Goal: Task Accomplishment & Management: Manage account settings

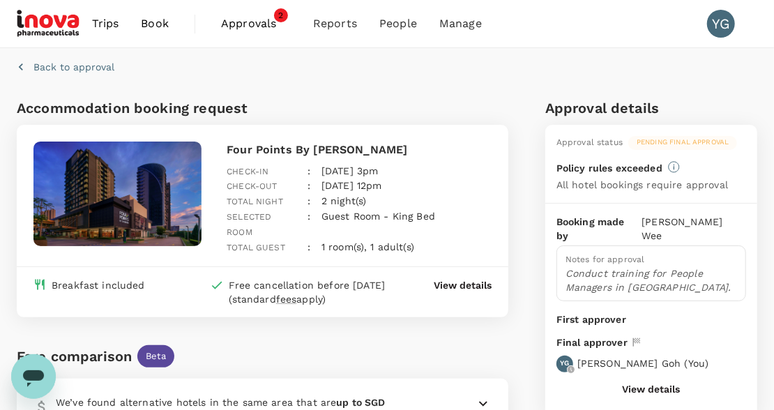
click at [264, 24] on span "Approvals" at bounding box center [256, 23] width 70 height 17
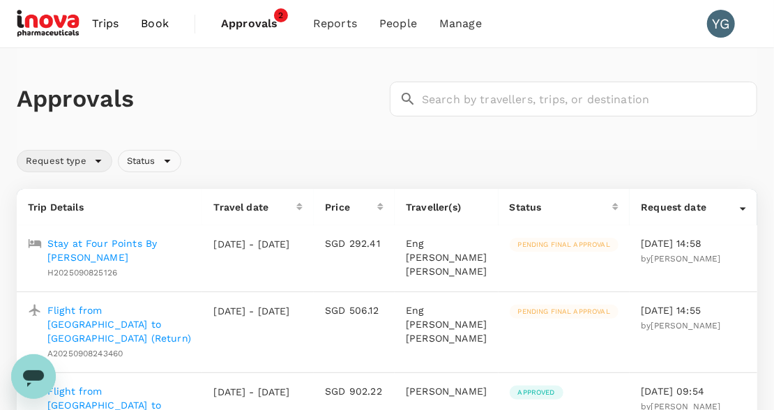
click at [96, 162] on div "Request type" at bounding box center [65, 161] width 96 height 22
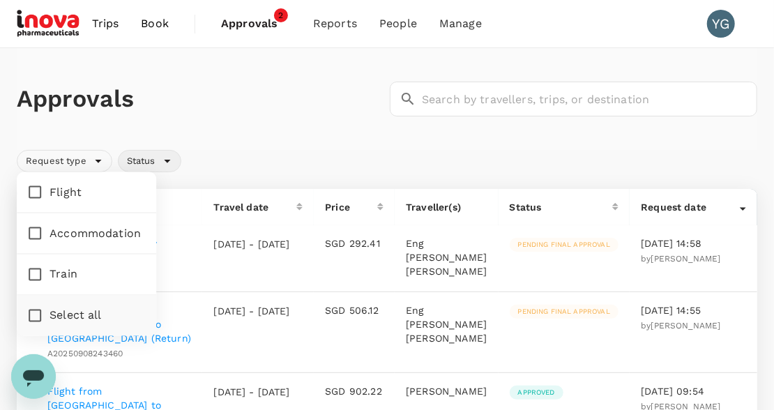
click at [147, 163] on span "Status" at bounding box center [141, 161] width 45 height 13
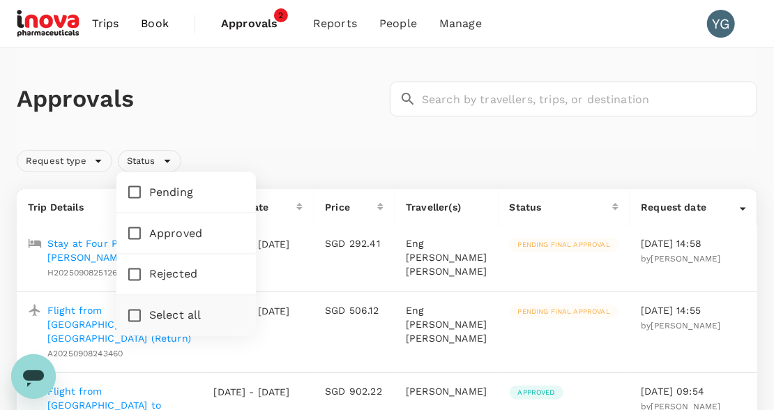
click at [196, 313] on span "Select all" at bounding box center [175, 316] width 52 height 17
click at [149, 313] on input "Select all" at bounding box center [134, 315] width 29 height 29
checkbox input "true"
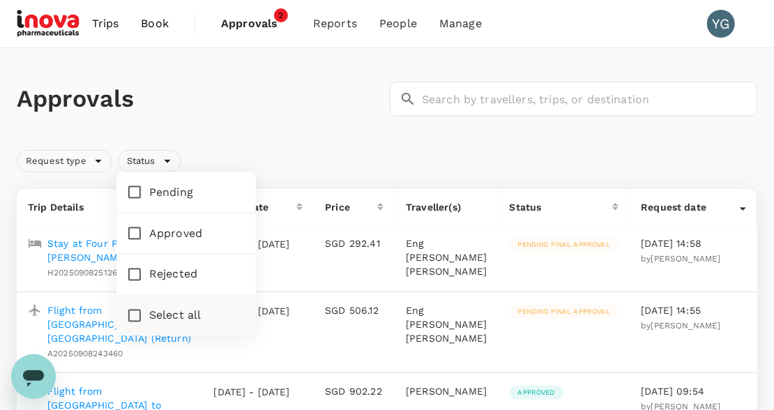
checkbox input "true"
click at [165, 188] on span "Pending" at bounding box center [171, 192] width 44 height 17
click at [149, 188] on input "Pending" at bounding box center [134, 192] width 29 height 29
checkbox input "false"
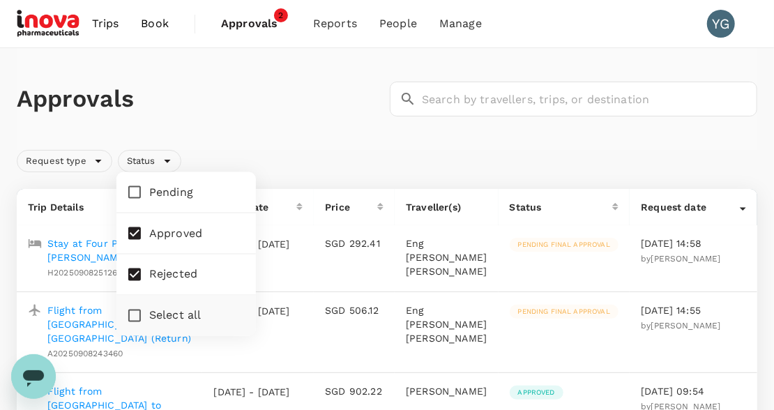
click at [163, 229] on span "Approved" at bounding box center [175, 233] width 53 height 17
click at [149, 229] on input "Approved" at bounding box center [134, 233] width 29 height 29
checkbox input "false"
click at [162, 278] on span "Rejected" at bounding box center [173, 274] width 48 height 17
click at [149, 278] on input "Rejected" at bounding box center [134, 274] width 29 height 29
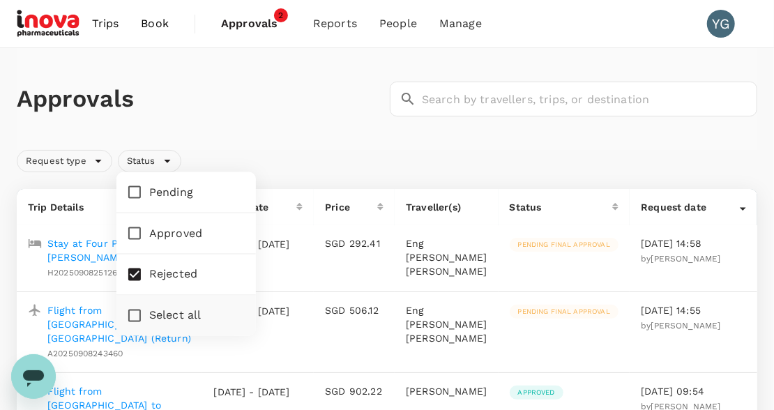
checkbox input "false"
click at [218, 147] on div "Request type Status" at bounding box center [384, 158] width 746 height 28
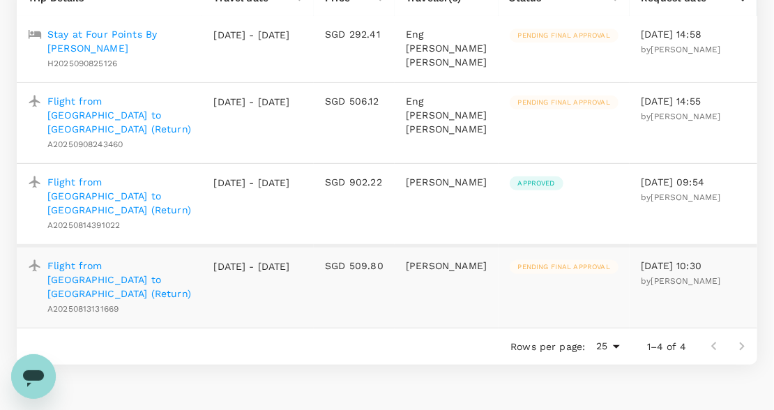
scroll to position [140, 0]
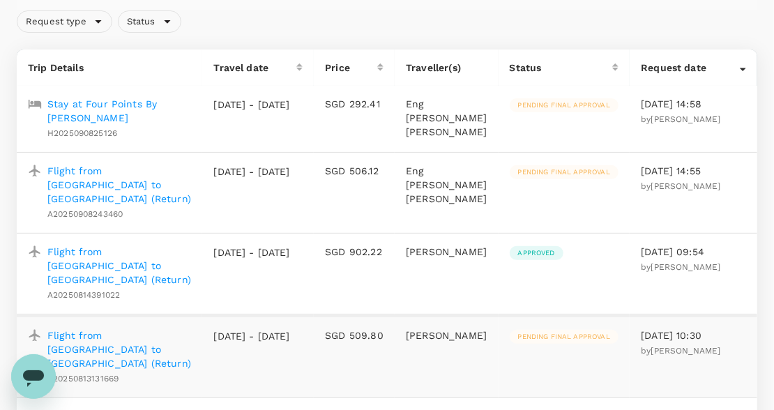
click at [525, 105] on span "Pending final approval" at bounding box center [564, 105] width 109 height 10
click at [40, 104] on icon at bounding box center [35, 104] width 13 height 9
click at [69, 104] on p "Stay at Four Points By [PERSON_NAME]" at bounding box center [119, 111] width 144 height 28
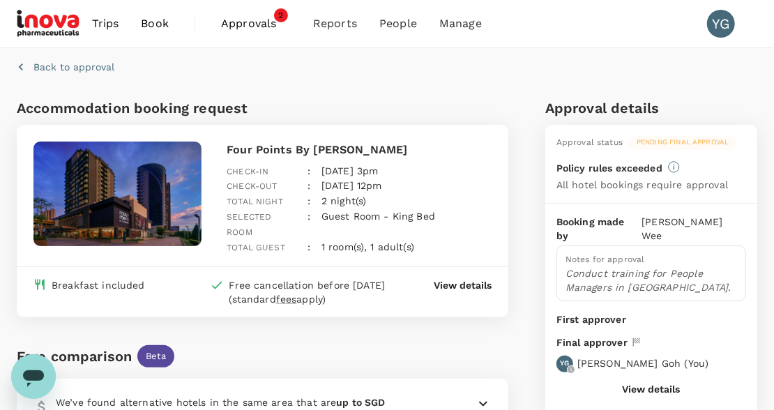
click at [643, 356] on p "Yee Leng Goh ( You )" at bounding box center [643, 363] width 131 height 14
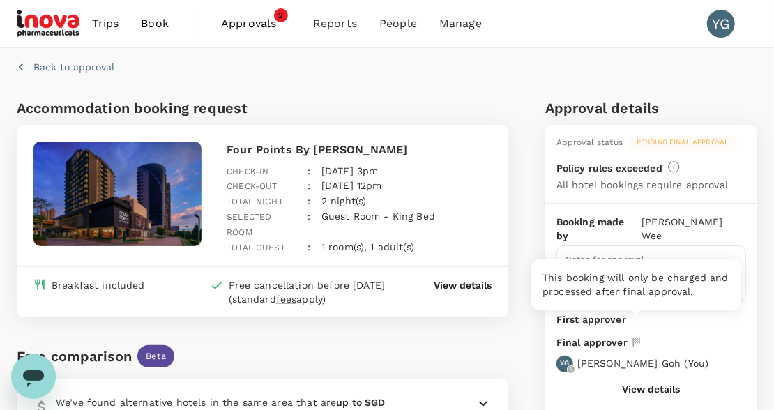
click at [634, 336] on icon at bounding box center [637, 342] width 13 height 13
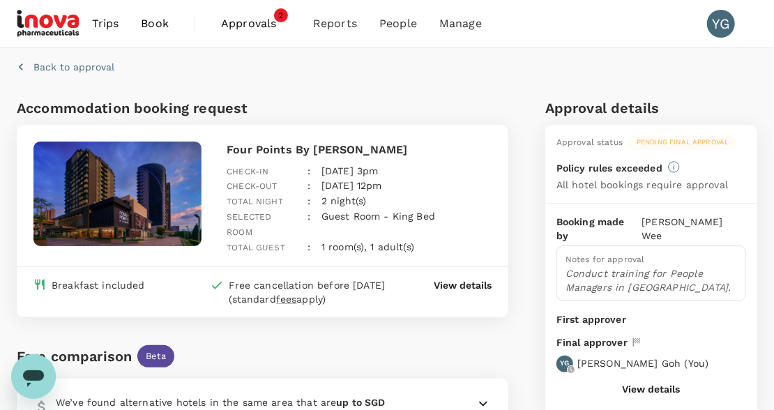
click at [656, 367] on div "Booking made by Jeannie Wee Notes for approval Conduct training for People Mana…" at bounding box center [652, 310] width 212 height 213
click at [255, 19] on span "Approvals" at bounding box center [256, 23] width 70 height 17
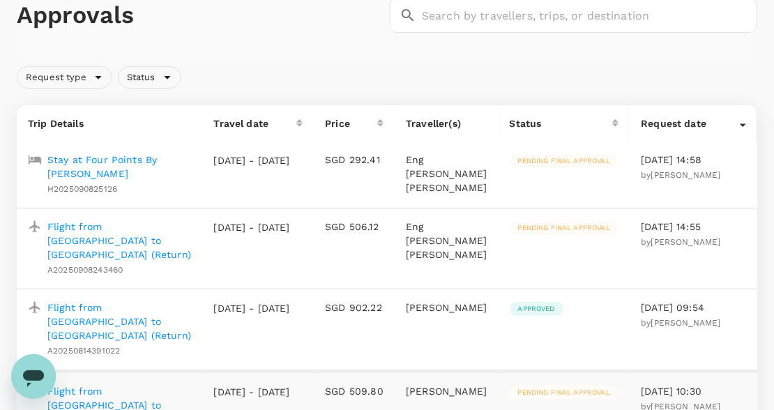
scroll to position [1, 0]
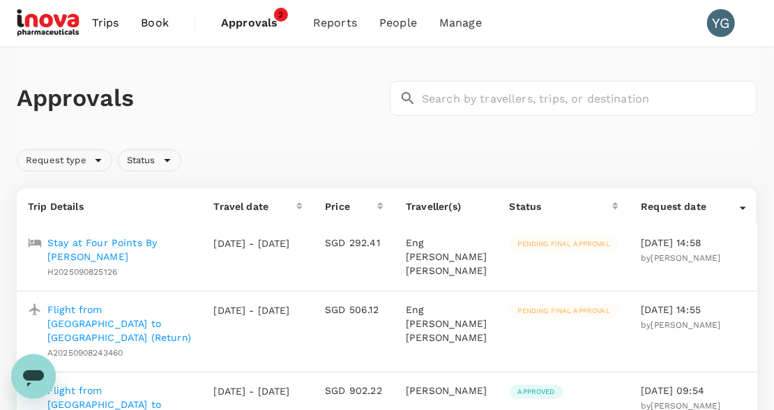
click at [65, 306] on p "Flight from [GEOGRAPHIC_DATA] to [GEOGRAPHIC_DATA] (Return)" at bounding box center [119, 324] width 144 height 42
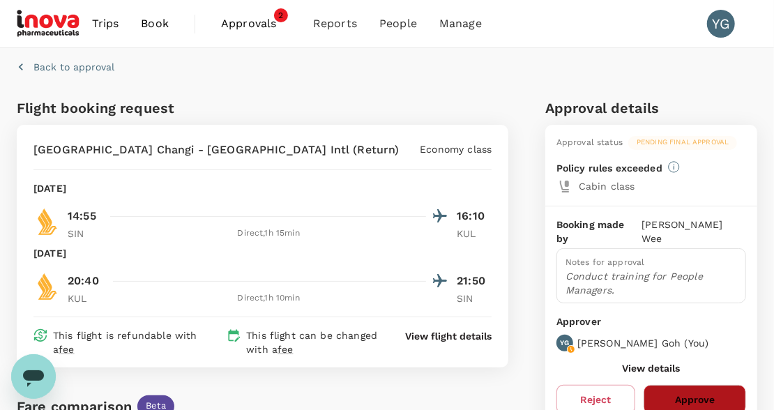
click at [678, 385] on button "Approve" at bounding box center [695, 399] width 103 height 29
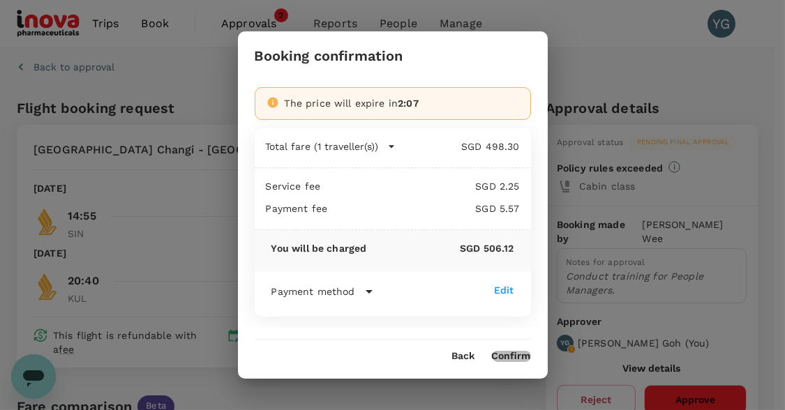
click at [518, 354] on button "Confirm" at bounding box center [511, 356] width 39 height 11
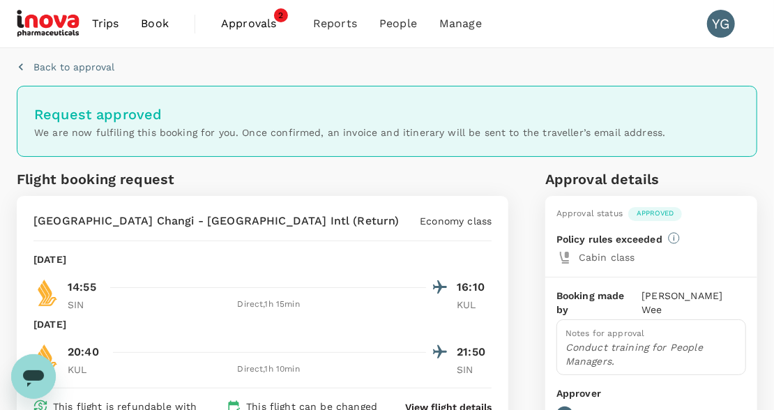
click at [243, 24] on span "Approvals" at bounding box center [256, 23] width 70 height 17
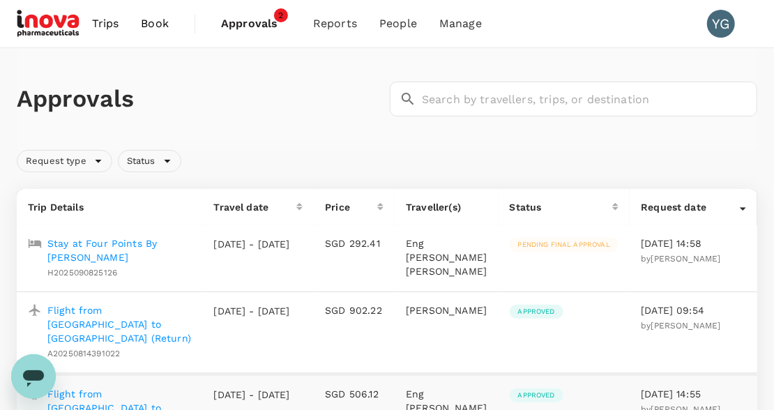
click at [55, 243] on p "Stay at Four Points By [PERSON_NAME]" at bounding box center [119, 250] width 144 height 28
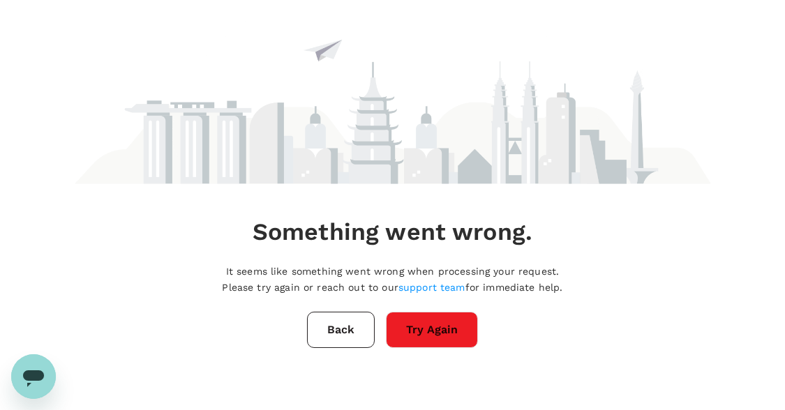
click at [423, 324] on button "Try Again" at bounding box center [432, 330] width 92 height 36
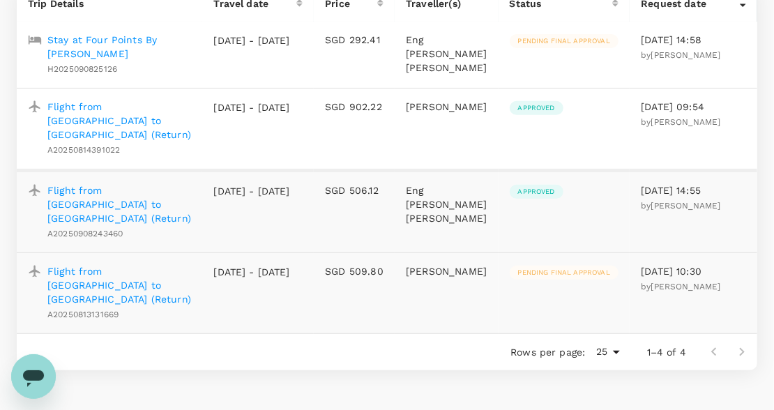
scroll to position [260, 0]
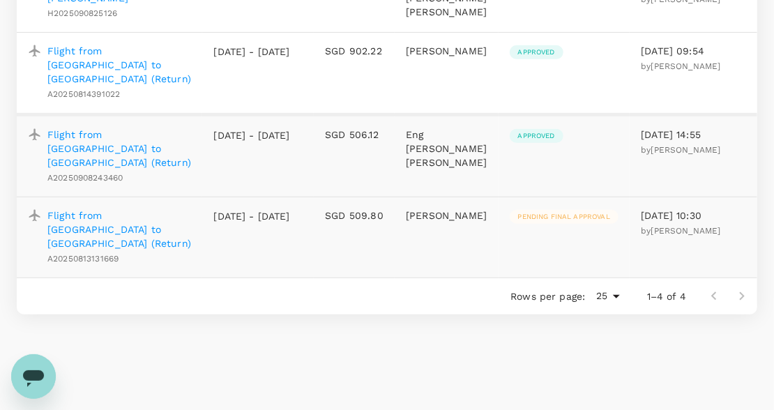
click at [58, 209] on p "Flight from [GEOGRAPHIC_DATA] to [GEOGRAPHIC_DATA] (Return)" at bounding box center [119, 230] width 144 height 42
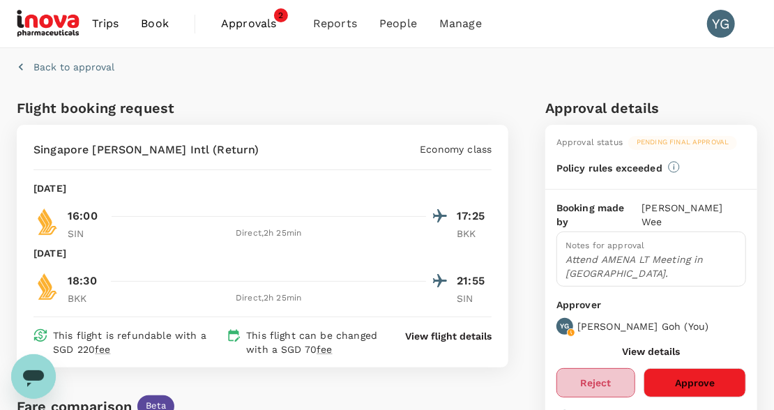
click at [620, 368] on button "Reject" at bounding box center [596, 382] width 79 height 29
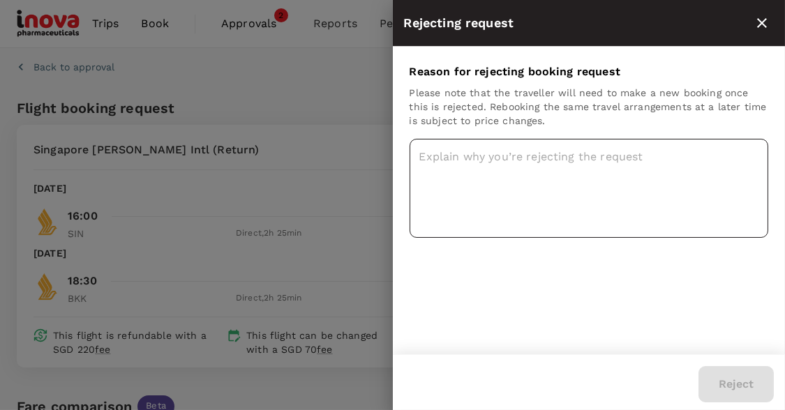
click at [519, 153] on textarea at bounding box center [589, 188] width 359 height 99
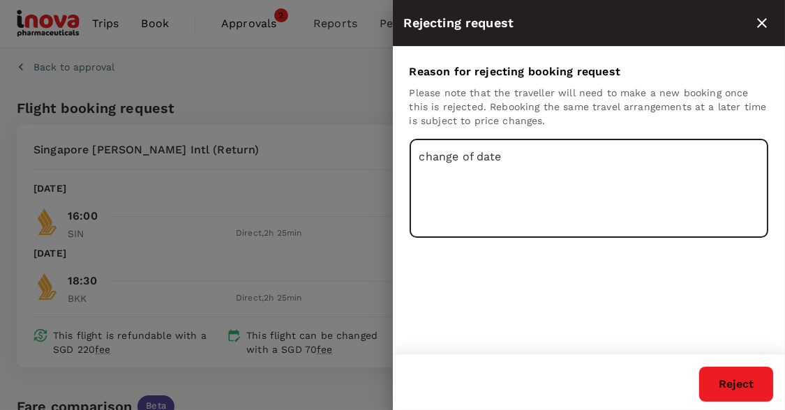
type textarea "change of date"
click at [719, 379] on button "Reject" at bounding box center [735, 384] width 75 height 36
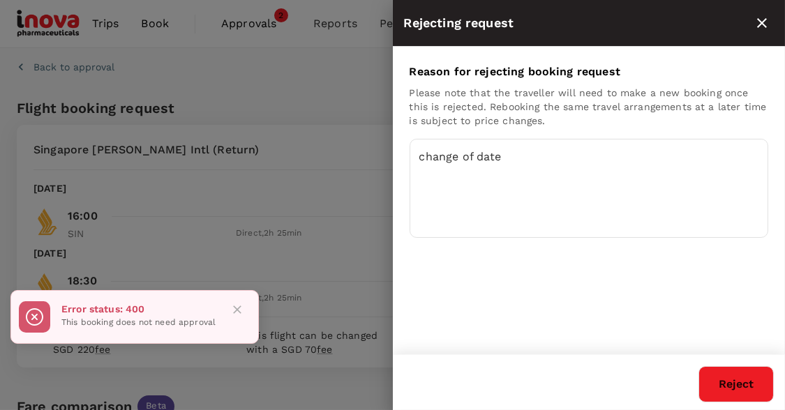
click at [235, 308] on icon "Close" at bounding box center [237, 310] width 8 height 8
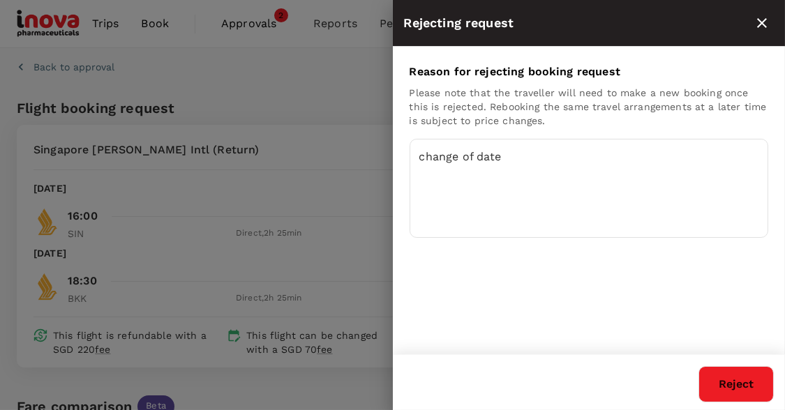
click at [760, 24] on icon "close" at bounding box center [762, 23] width 10 height 10
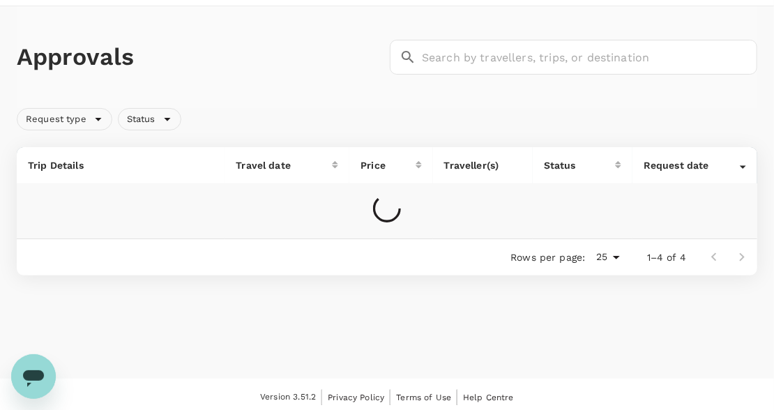
scroll to position [46, 0]
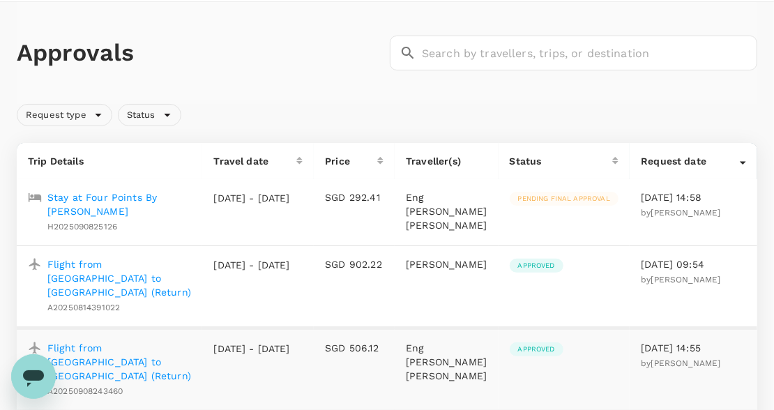
click at [40, 195] on icon at bounding box center [35, 197] width 13 height 9
click at [66, 195] on p "Stay at Four Points By [PERSON_NAME]" at bounding box center [119, 204] width 144 height 28
